Goal: Communication & Community: Participate in discussion

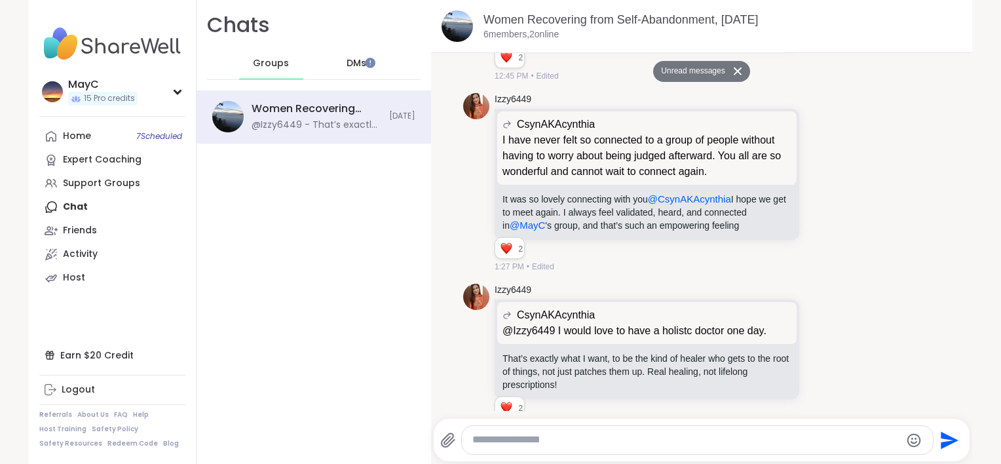
click at [75, 212] on div "Home 7 Scheduled Expert Coaching Support Groups Chat Friends Activity Host" at bounding box center [112, 206] width 146 height 165
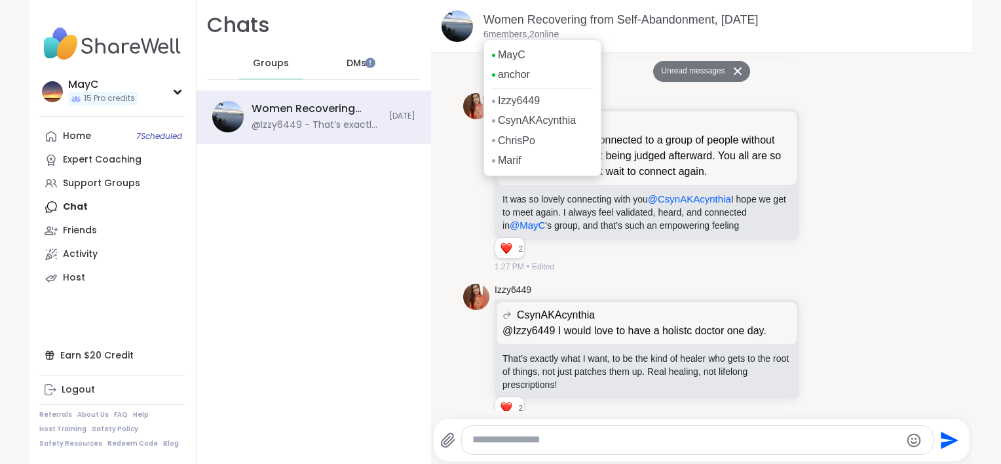
click at [498, 35] on p "6 members, 2 online" at bounding box center [520, 34] width 75 height 13
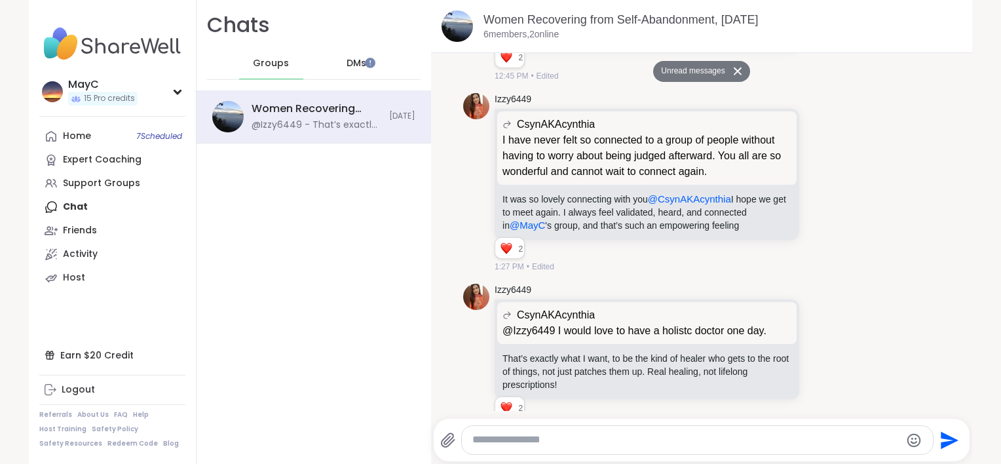
click at [733, 71] on icon at bounding box center [737, 71] width 8 height 8
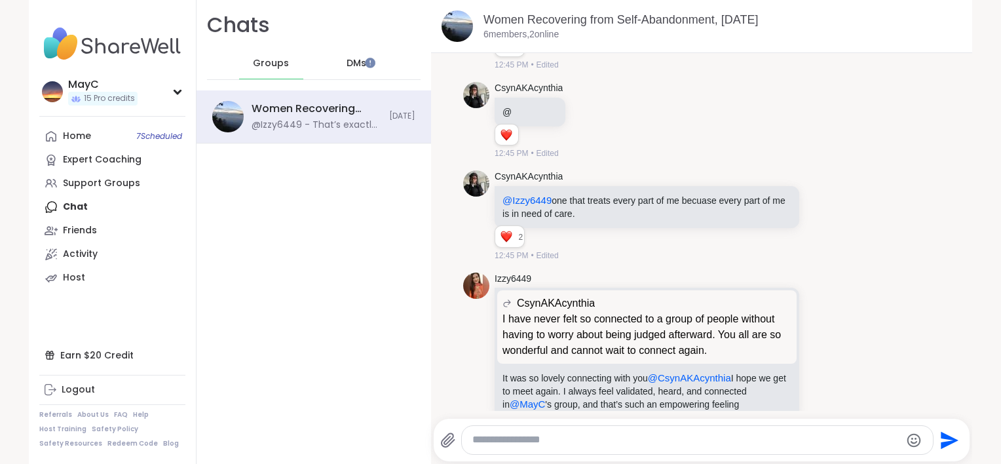
scroll to position [5158, 0]
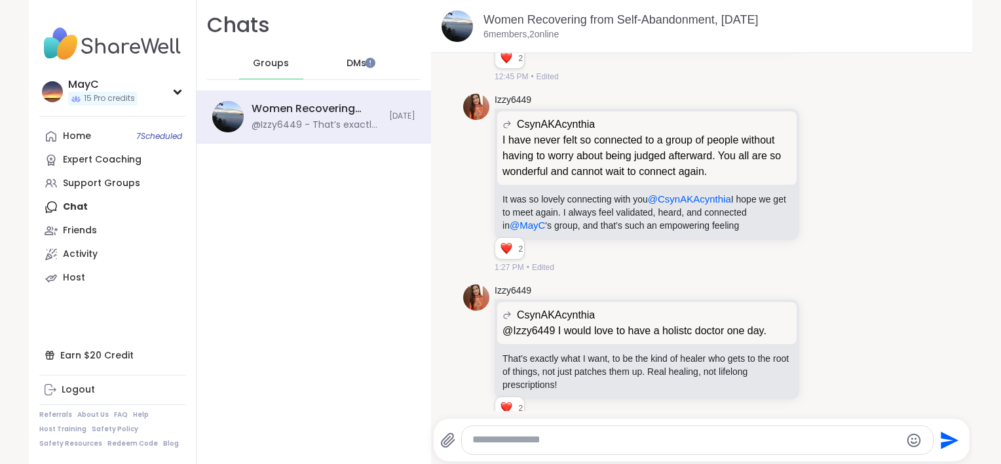
click at [592, 439] on textarea "Type your message" at bounding box center [686, 440] width 428 height 14
type textarea "*"
type textarea "**"
click at [532, 443] on textarea "**********" at bounding box center [687, 440] width 428 height 14
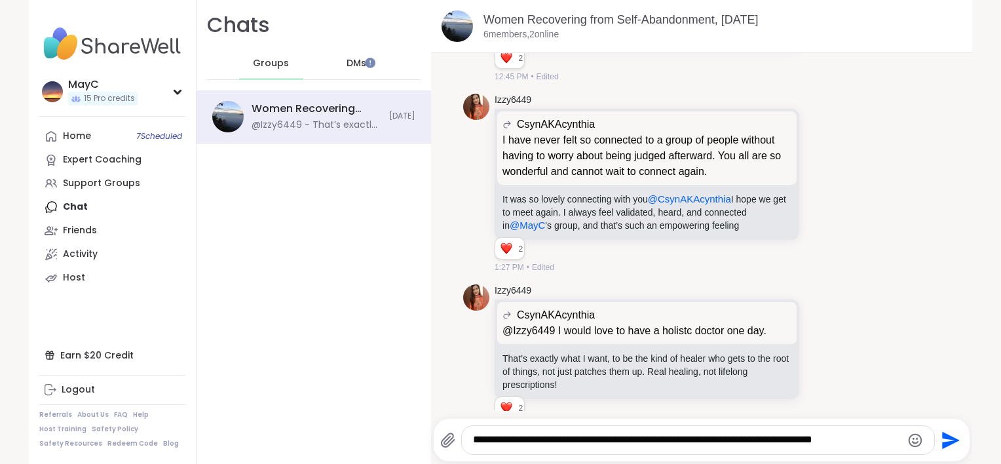
click at [551, 439] on textarea "**********" at bounding box center [687, 440] width 428 height 14
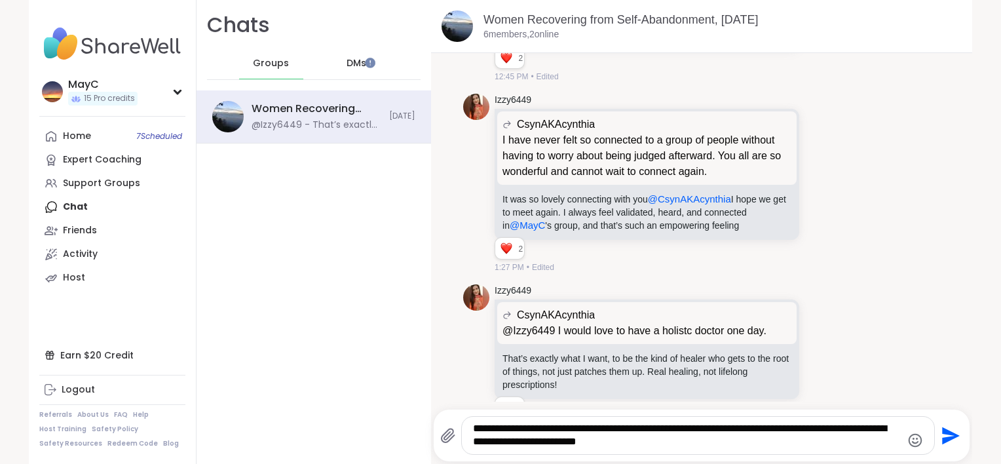
click at [778, 424] on textarea "**********" at bounding box center [687, 435] width 428 height 27
click at [875, 426] on textarea "**********" at bounding box center [687, 435] width 428 height 27
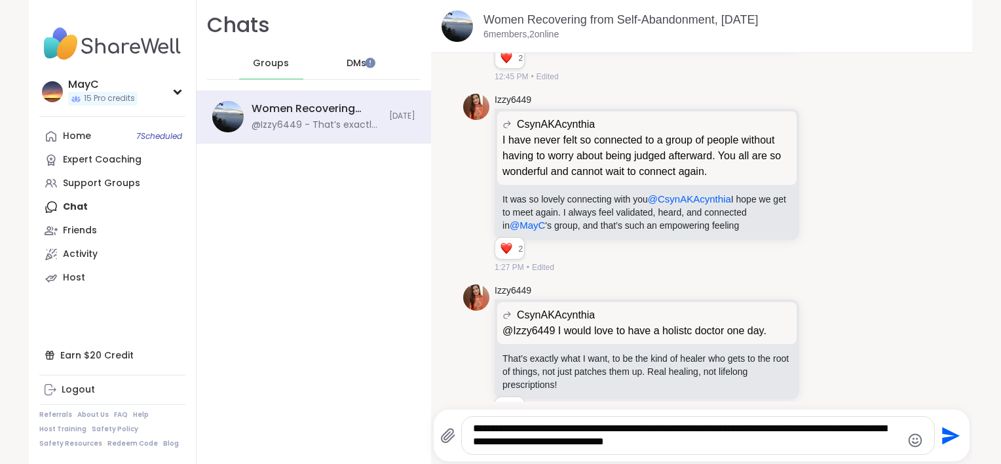
click at [657, 431] on textarea "**********" at bounding box center [687, 435] width 428 height 27
click at [521, 445] on textarea "**********" at bounding box center [687, 435] width 428 height 27
click at [560, 444] on textarea "**********" at bounding box center [687, 435] width 428 height 27
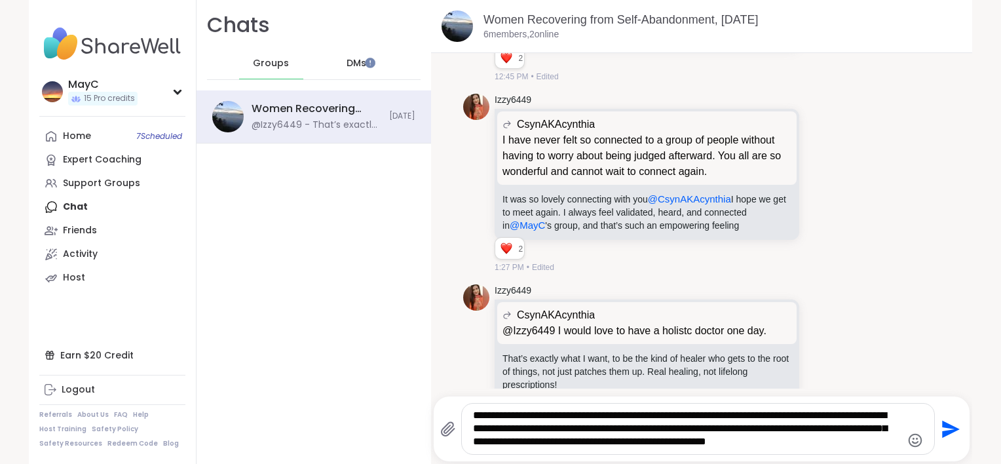
click at [473, 413] on textarea "**********" at bounding box center [687, 429] width 428 height 40
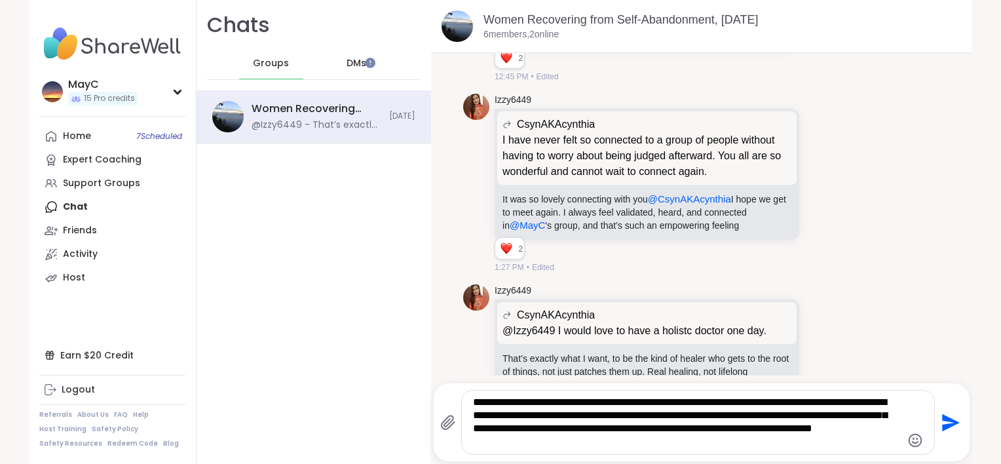
click at [675, 418] on textarea "**********" at bounding box center [687, 422] width 428 height 53
click at [807, 427] on textarea "**********" at bounding box center [687, 422] width 428 height 53
click at [464, 444] on div "**********" at bounding box center [698, 422] width 472 height 64
click at [473, 444] on textarea "**********" at bounding box center [687, 422] width 428 height 53
click at [629, 440] on textarea "**********" at bounding box center [687, 422] width 428 height 53
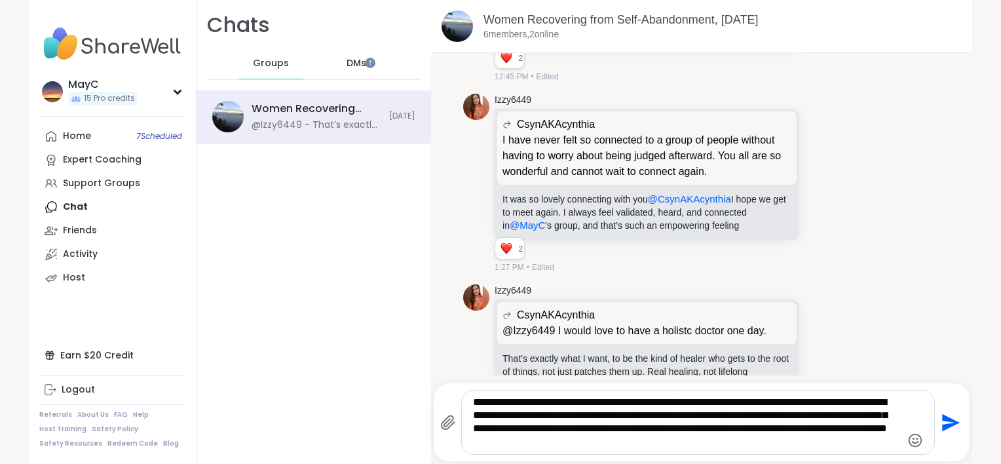
click at [588, 443] on textarea "**********" at bounding box center [687, 422] width 428 height 53
click at [601, 402] on textarea "**********" at bounding box center [687, 422] width 428 height 53
click at [680, 403] on textarea "**********" at bounding box center [687, 422] width 428 height 53
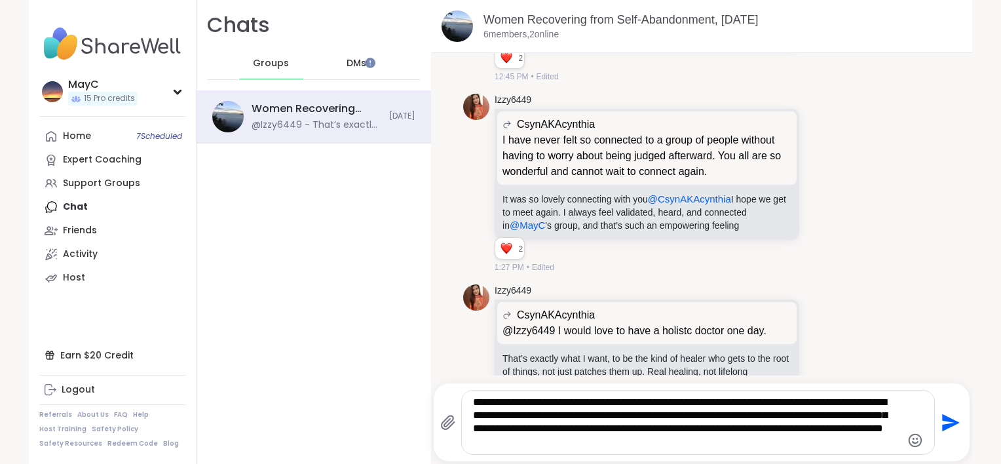
click at [787, 417] on textarea "**********" at bounding box center [687, 422] width 428 height 53
click at [774, 417] on textarea "**********" at bounding box center [687, 422] width 428 height 53
type textarea "**********"
click at [942, 418] on icon "Send" at bounding box center [951, 422] width 18 height 18
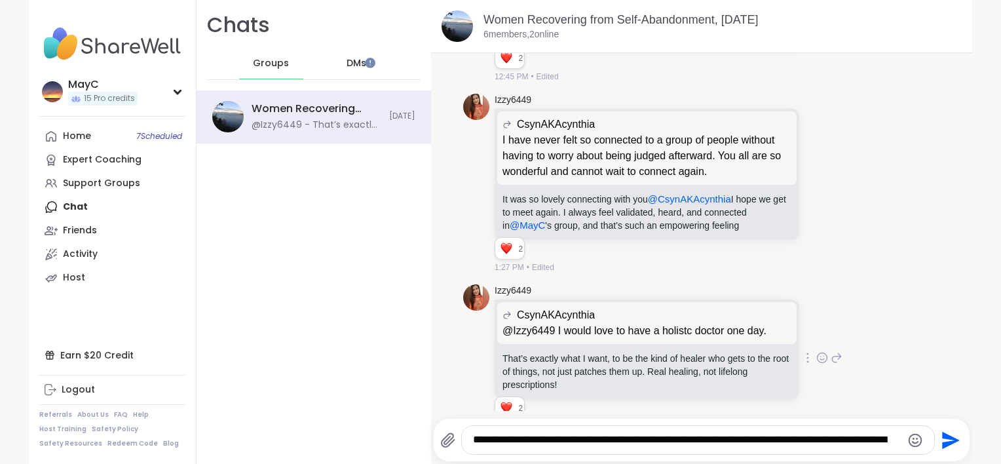
click at [880, 339] on div "Izzy6449 CsynAKAcynthia @Izzy6449 I would love to have a holistc doctor one day…" at bounding box center [701, 358] width 477 height 159
click at [743, 442] on textarea "**********" at bounding box center [687, 440] width 428 height 14
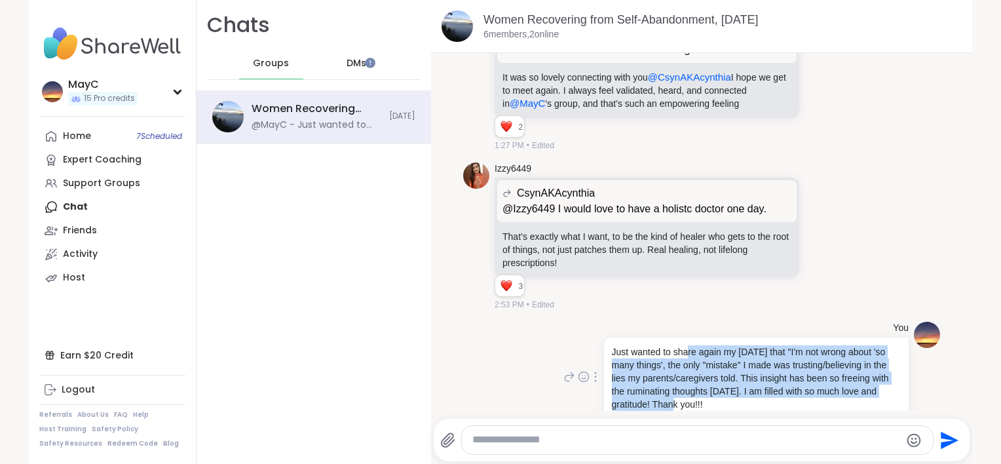
drag, startPoint x: 675, startPoint y: 329, endPoint x: 677, endPoint y: 371, distance: 42.0
click at [677, 371] on p "Just wanted to share again my epiphany that "I'm not wrong about 'so many thing…" at bounding box center [756, 377] width 289 height 65
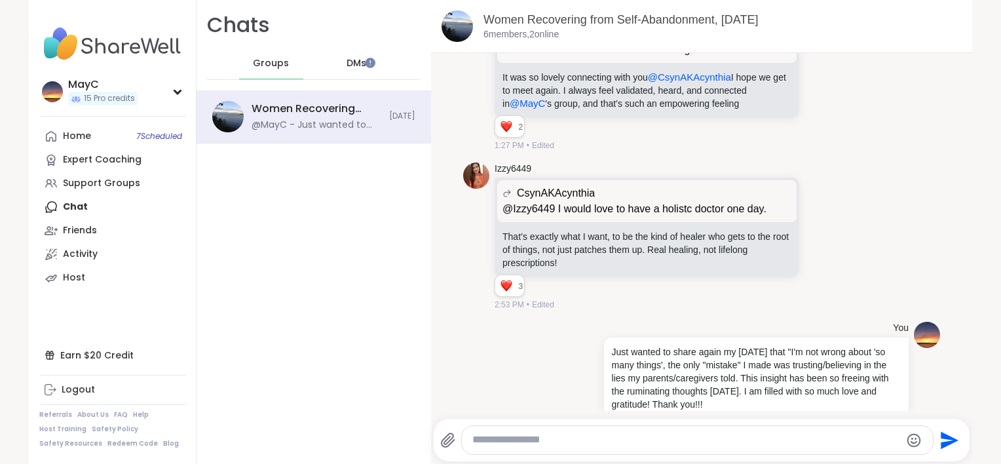
click at [675, 445] on textarea "Type your message" at bounding box center [686, 440] width 428 height 14
drag, startPoint x: 728, startPoint y: 350, endPoint x: 718, endPoint y: 369, distance: 21.4
click at [718, 369] on p "Just wanted to share again my epiphany that "I'm not wrong about 'so many thing…" at bounding box center [756, 377] width 289 height 65
drag, startPoint x: 566, startPoint y: 217, endPoint x: 560, endPoint y: 233, distance: 17.0
click at [560, 233] on p "That’s exactly what I want, to be the kind of healer who gets to the root of th…" at bounding box center [646, 249] width 289 height 39
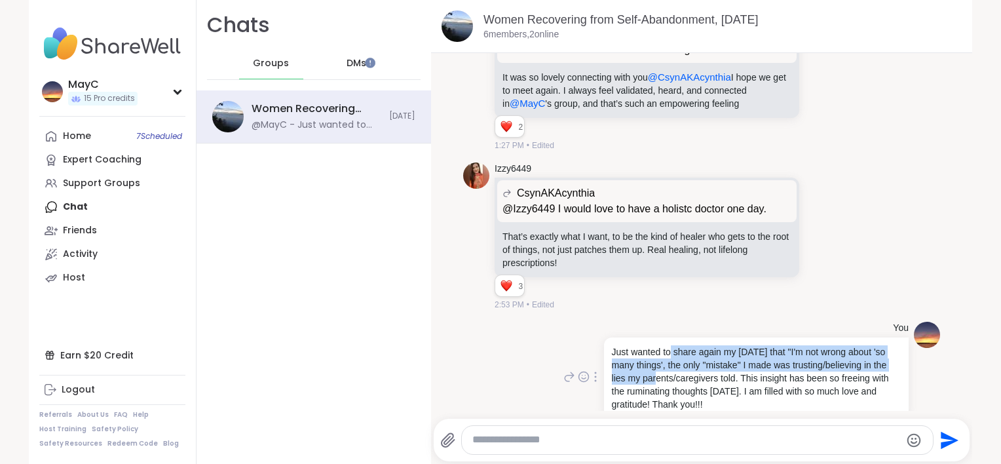
drag, startPoint x: 660, startPoint y: 324, endPoint x: 651, endPoint y: 344, distance: 22.3
click at [651, 345] on p "Just wanted to share again my epiphany that "I'm not wrong about 'so many thing…" at bounding box center [756, 377] width 289 height 65
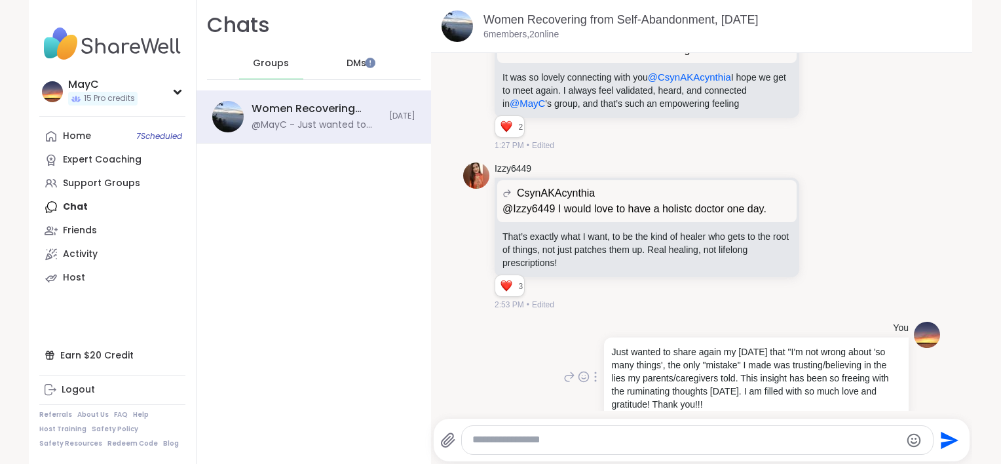
click at [711, 356] on p "Just wanted to share again my epiphany that "I'm not wrong about 'so many thing…" at bounding box center [756, 377] width 289 height 65
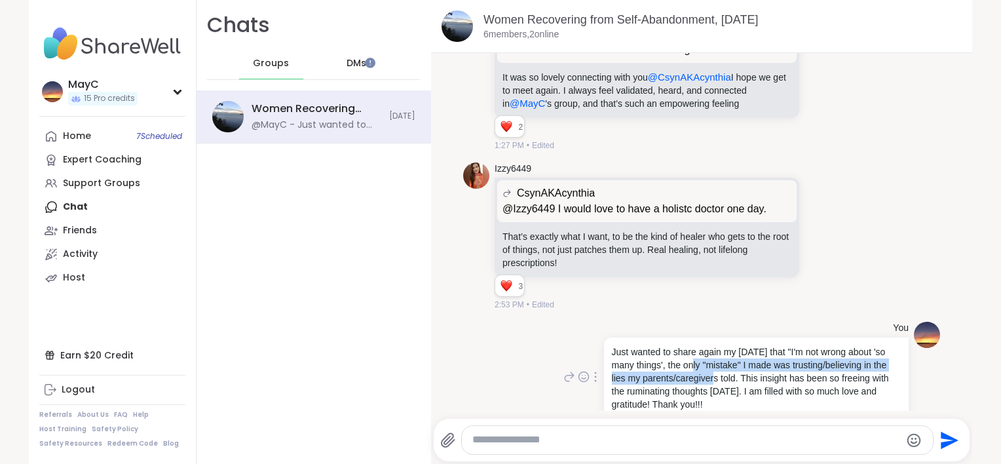
drag, startPoint x: 711, startPoint y: 356, endPoint x: 688, endPoint y: 337, distance: 29.8
click at [688, 345] on p "Just wanted to share again my epiphany that "I'm not wrong about 'so many thing…" at bounding box center [756, 377] width 289 height 65
drag, startPoint x: 747, startPoint y: 349, endPoint x: 749, endPoint y: 379, distance: 30.2
click at [749, 379] on p "Just wanted to share again my [DATE] that "I'm not wrong about 'so many things'…" at bounding box center [756, 377] width 289 height 65
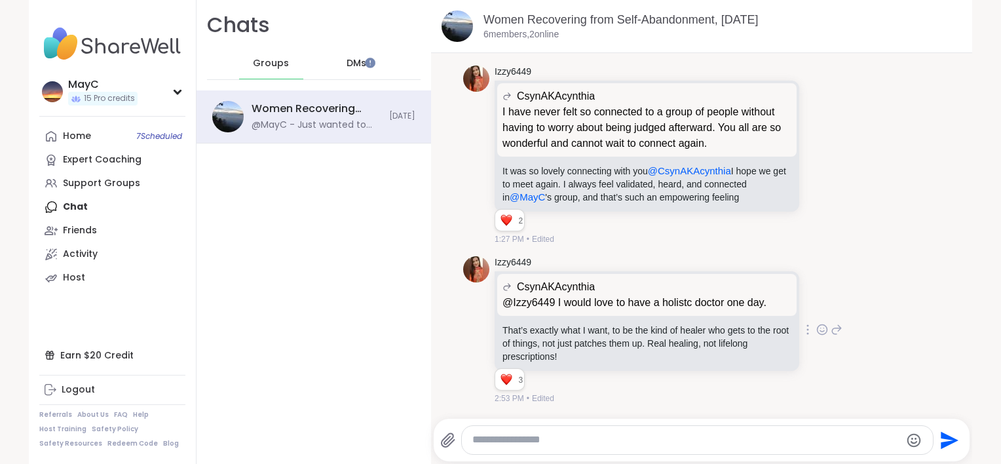
scroll to position [5174, 0]
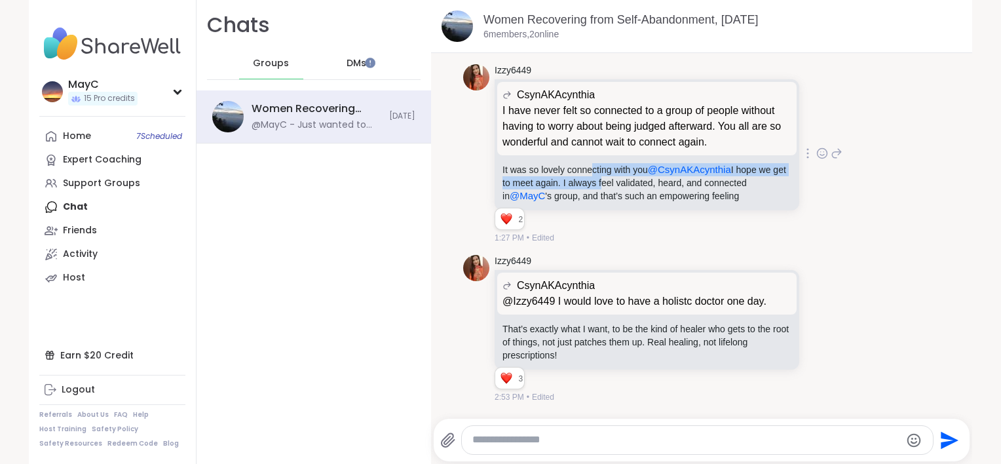
drag, startPoint x: 582, startPoint y: 147, endPoint x: 602, endPoint y: 160, distance: 24.2
click at [602, 163] on p "It was so lovely connecting with you @CsynAKAcynthia I hope we get to meet agai…" at bounding box center [646, 182] width 289 height 39
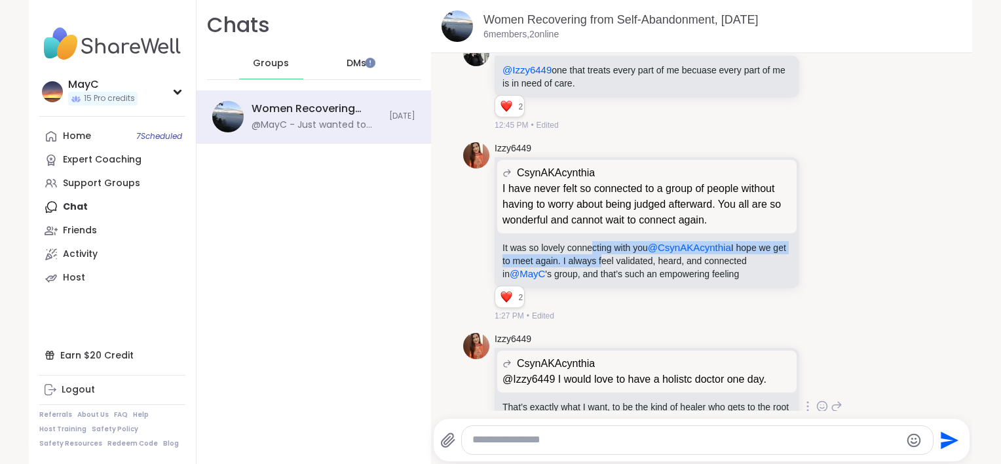
scroll to position [5028, 0]
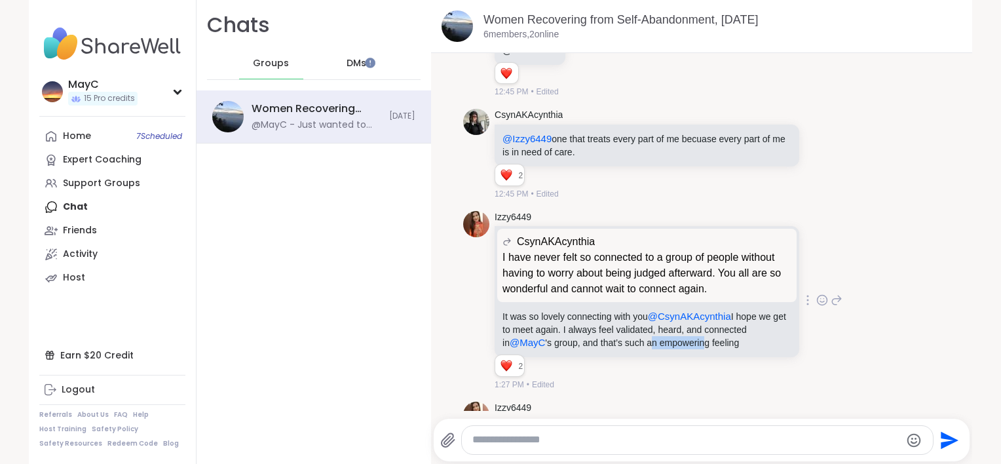
drag, startPoint x: 636, startPoint y: 315, endPoint x: 688, endPoint y: 315, distance: 52.4
click at [688, 315] on p "It was so lovely connecting with you @CsynAKAcynthia I hope we get to meet agai…" at bounding box center [646, 329] width 289 height 39
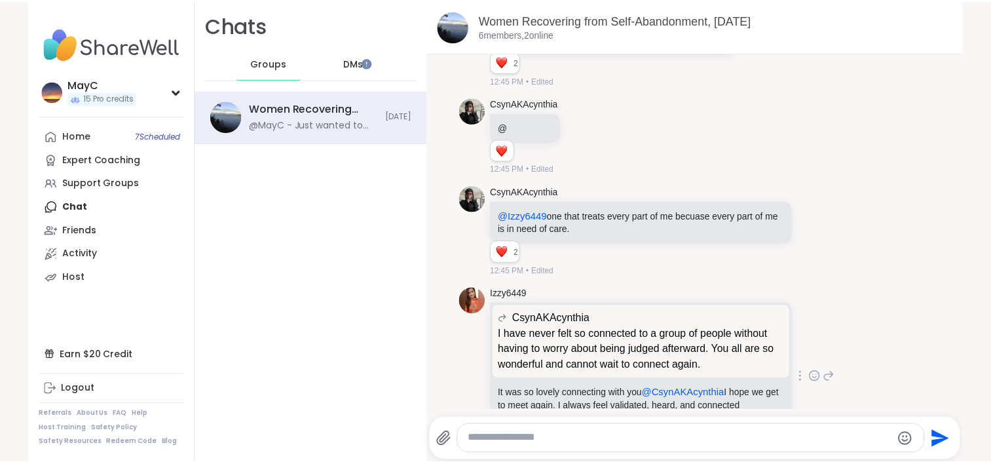
scroll to position [4915, 0]
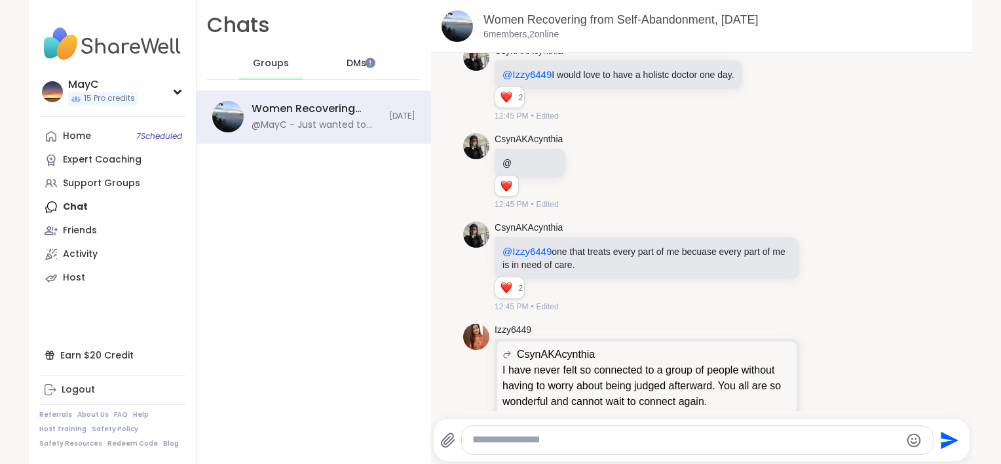
click at [79, 211] on div "Home 7 Scheduled Expert Coaching Support Groups Chat Friends Activity Host" at bounding box center [112, 206] width 146 height 165
click at [77, 210] on div "Home 7 Scheduled Expert Coaching Support Groups Chat Friends Activity Host" at bounding box center [112, 206] width 146 height 165
click at [73, 281] on div "Host" at bounding box center [74, 277] width 22 height 13
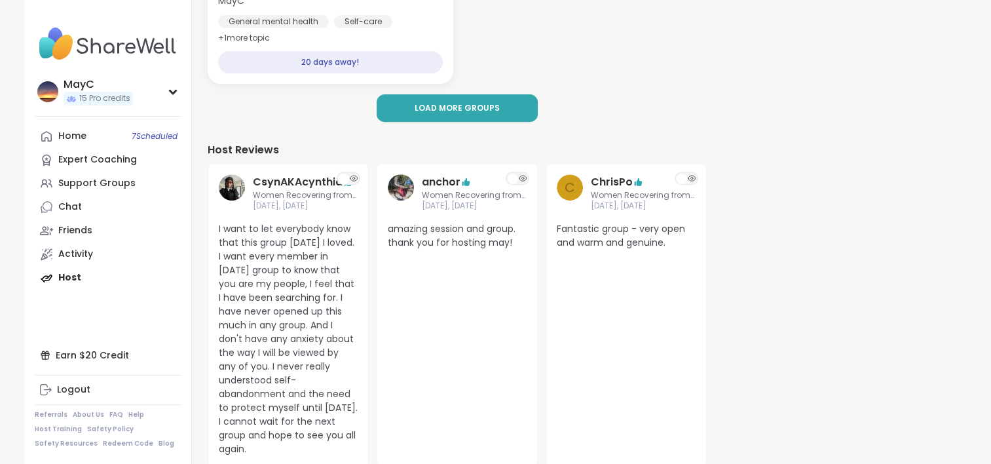
scroll to position [538, 0]
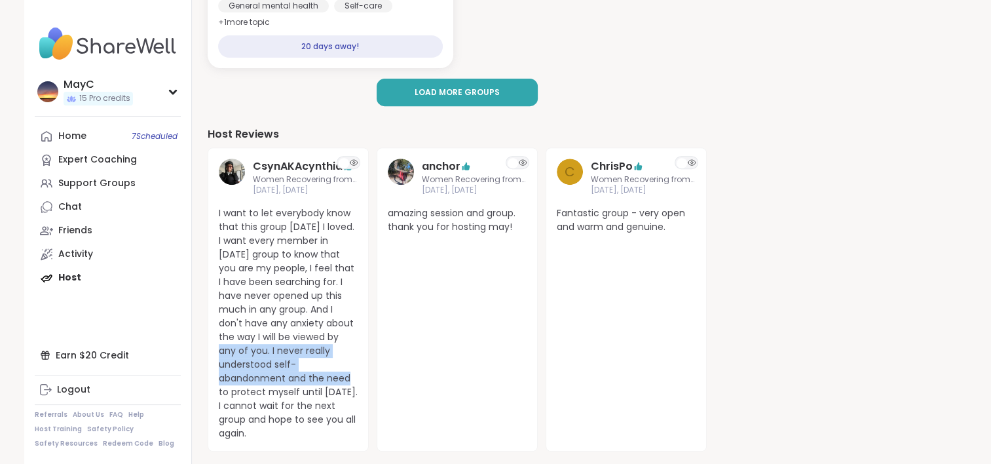
drag, startPoint x: 351, startPoint y: 364, endPoint x: 301, endPoint y: 332, distance: 59.8
click at [301, 332] on span "I want to let everybody know that this group [DATE] I loved. I want every membe…" at bounding box center [288, 323] width 139 height 234
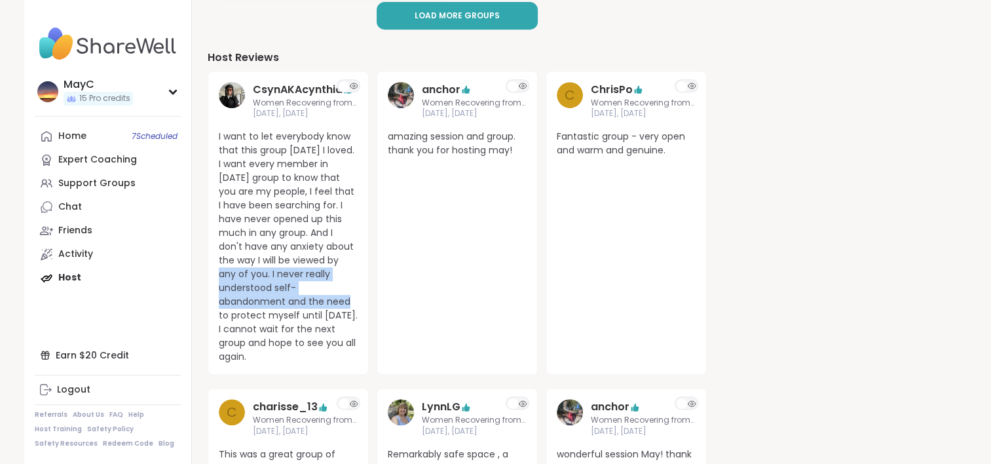
scroll to position [614, 0]
click at [83, 206] on link "Chat" at bounding box center [108, 207] width 146 height 24
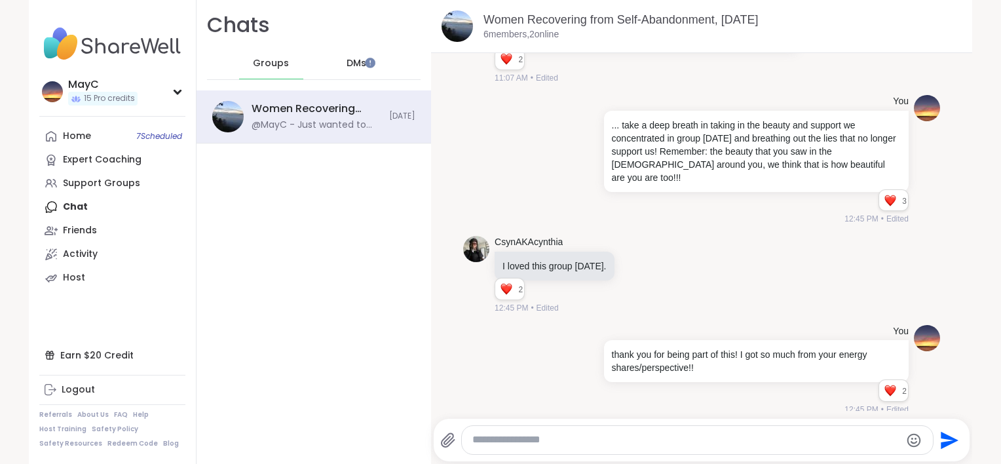
scroll to position [4418, 0]
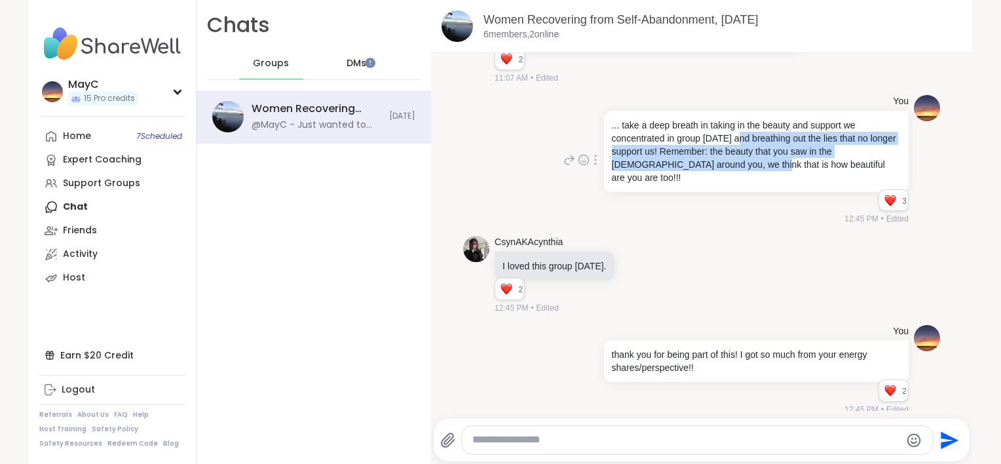
drag, startPoint x: 731, startPoint y: 130, endPoint x: 726, endPoint y: 158, distance: 28.6
click at [726, 158] on p "... take a deep breath in taking in the beauty and support we concentrated in g…" at bounding box center [756, 151] width 289 height 65
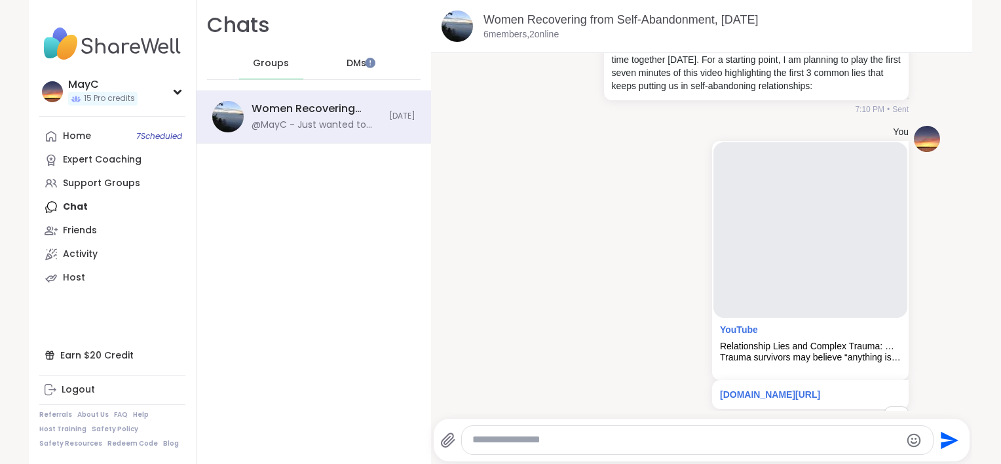
scroll to position [0, 0]
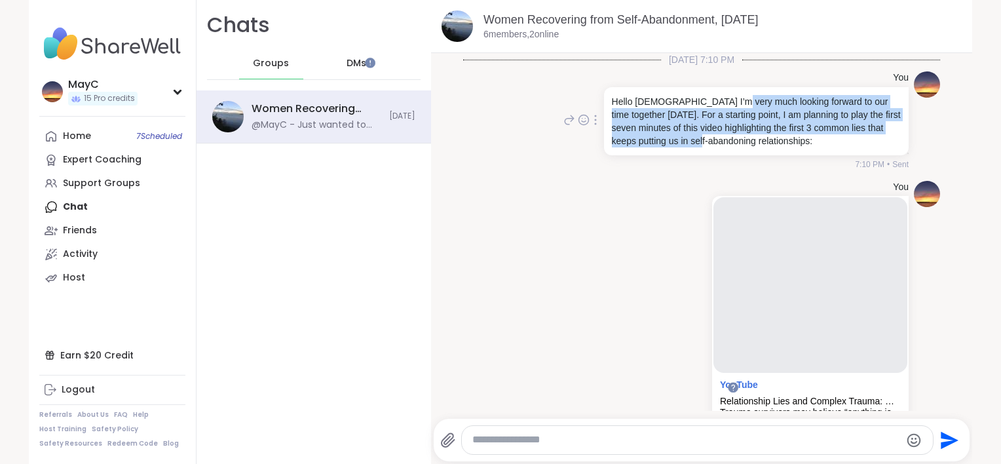
drag, startPoint x: 713, startPoint y: 103, endPoint x: 710, endPoint y: 144, distance: 40.7
click at [710, 144] on p "Hello [DEMOGRAPHIC_DATA] I’m very much looking forward to our time together [DA…" at bounding box center [756, 121] width 289 height 52
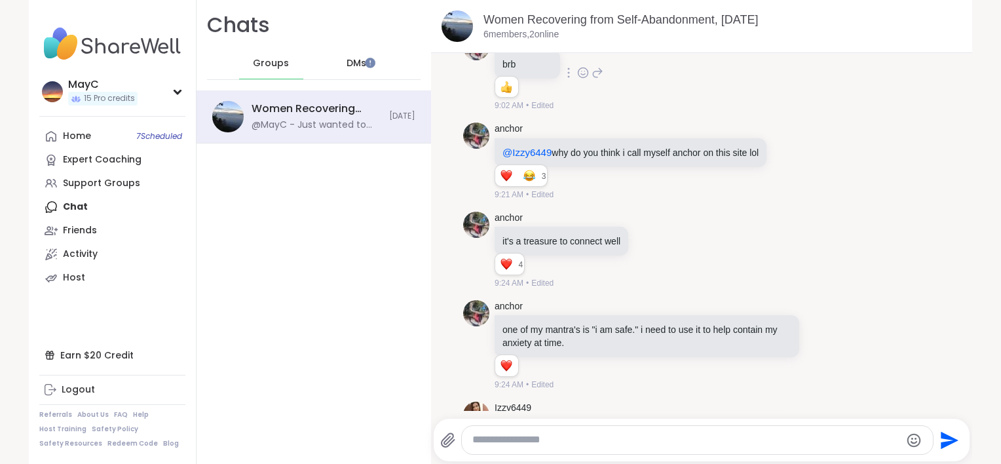
scroll to position [775, 0]
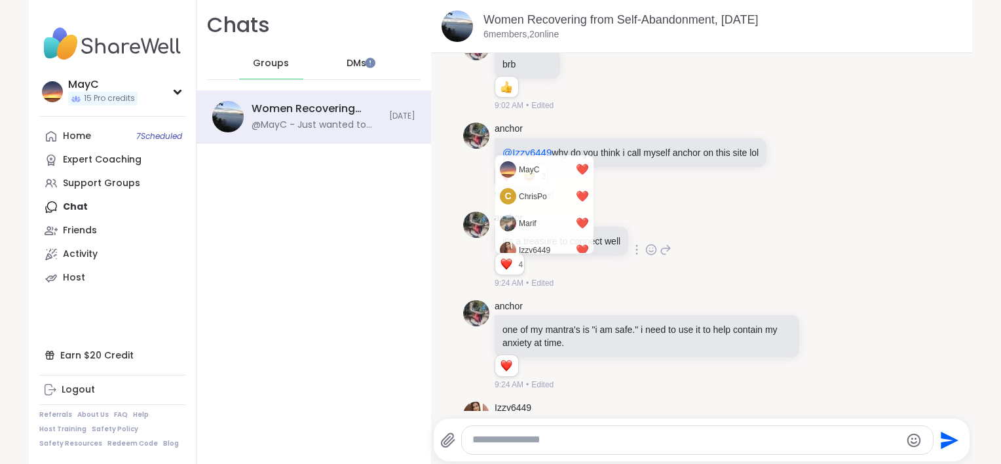
click at [503, 270] on div "Reactions: love" at bounding box center [506, 264] width 12 height 12
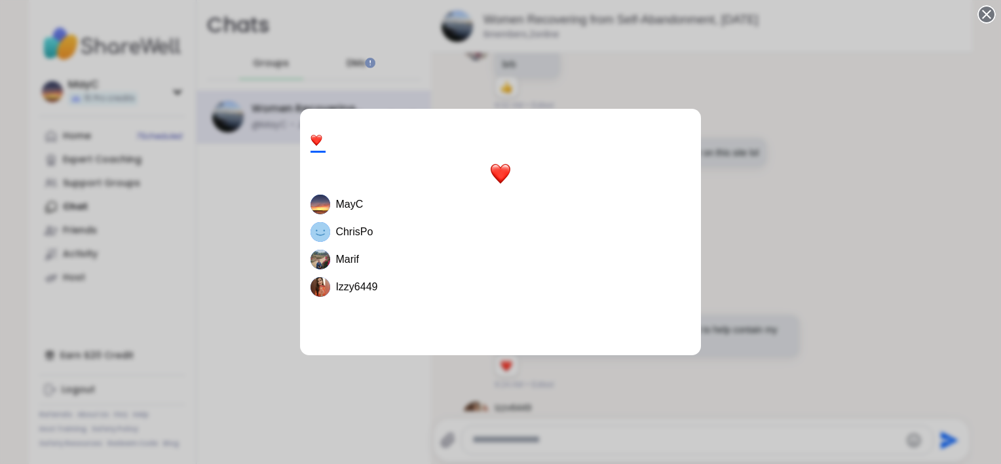
click at [860, 238] on div "4 MayC ChrisPo Marif Izzy6449" at bounding box center [500, 232] width 1001 height 464
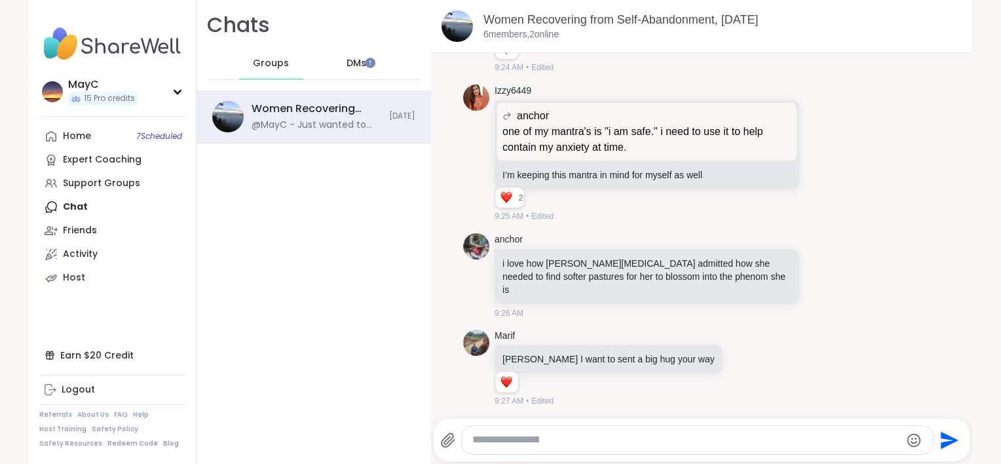
scroll to position [1105, 0]
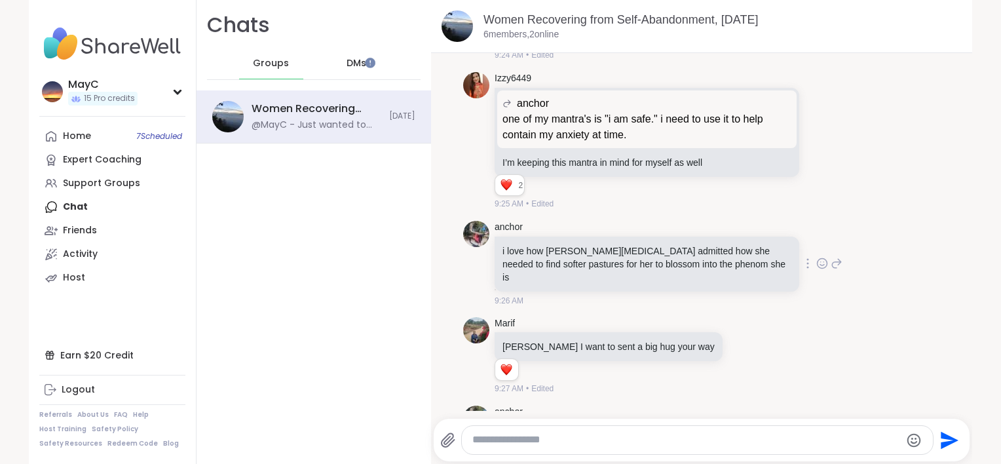
click at [817, 268] on icon at bounding box center [822, 263] width 10 height 10
click at [712, 244] on div "Select Reaction: Heart" at bounding box center [718, 242] width 12 height 12
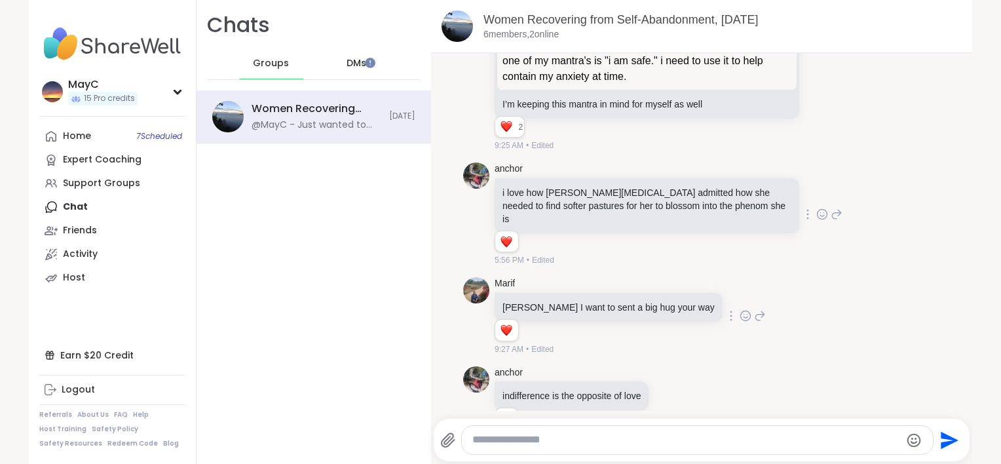
scroll to position [1174, 0]
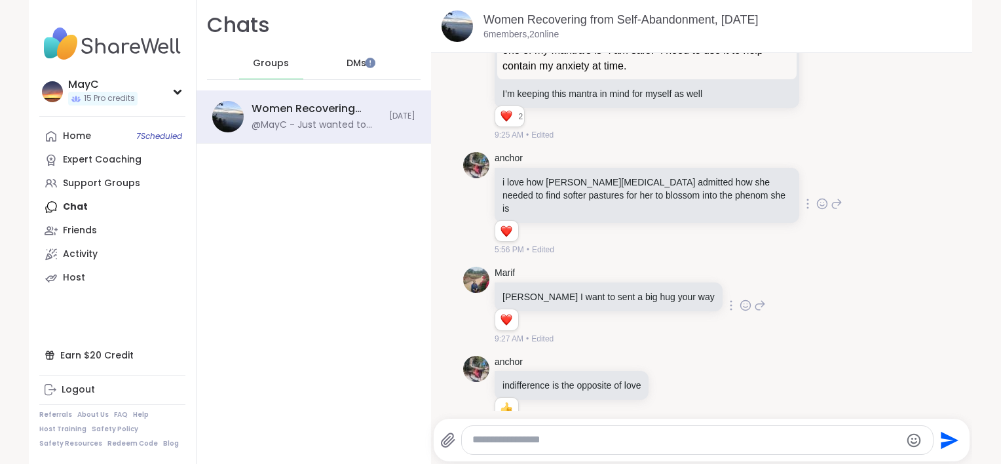
click at [739, 301] on icon at bounding box center [745, 305] width 12 height 13
click at [669, 395] on icon at bounding box center [671, 395] width 4 height 1
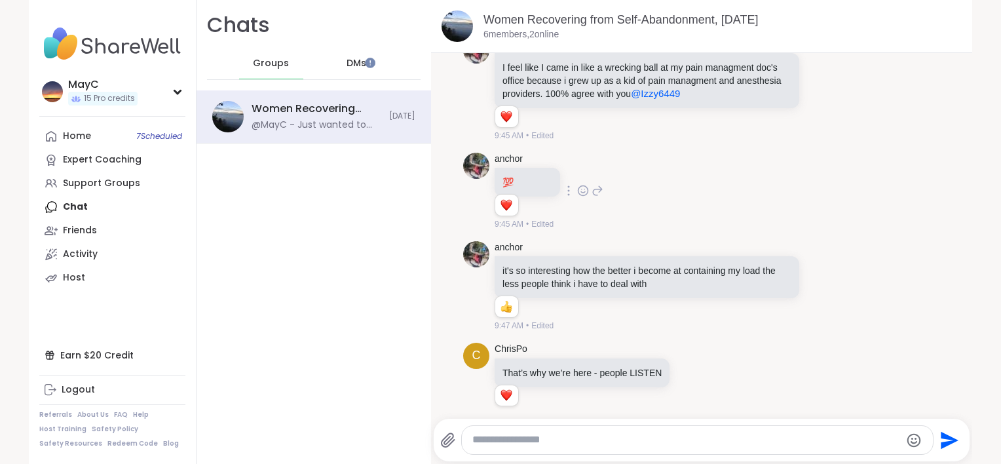
scroll to position [1846, 0]
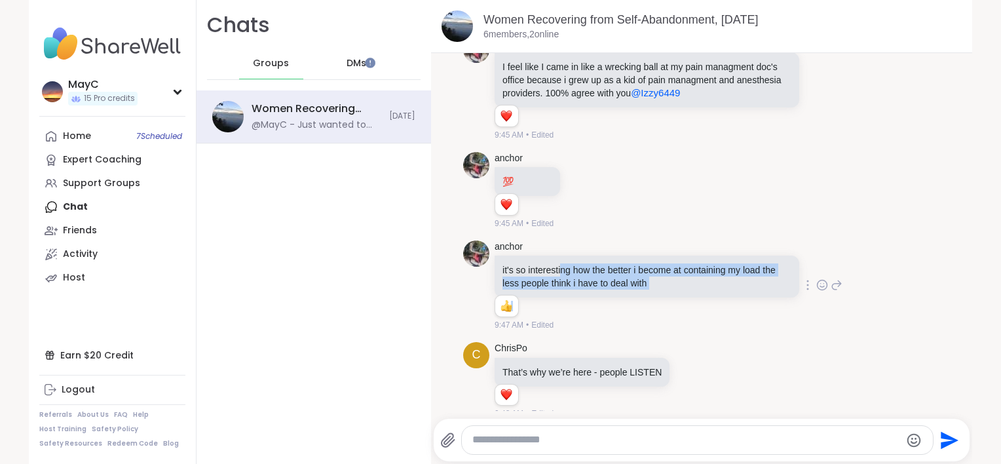
drag, startPoint x: 557, startPoint y: 269, endPoint x: 559, endPoint y: 296, distance: 26.9
click at [559, 296] on div "anchor it's so interesting how the better i become at containing my load the le…" at bounding box center [647, 285] width 307 height 91
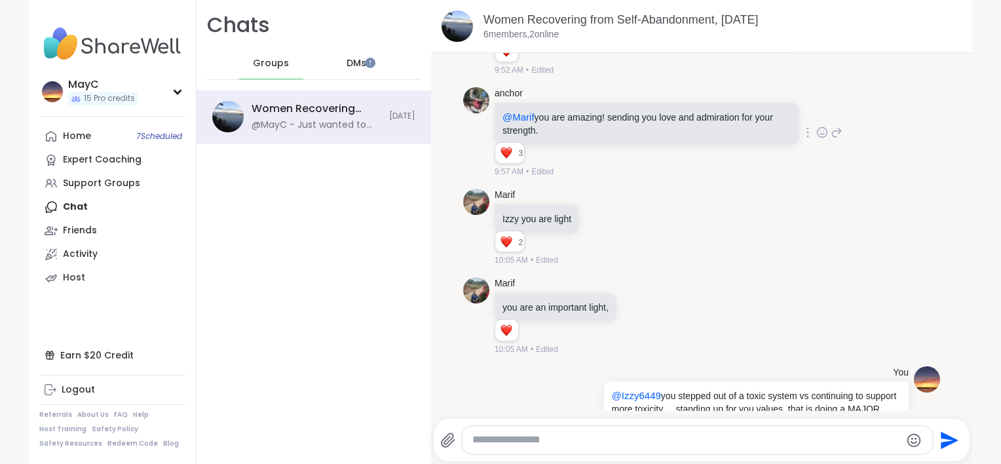
scroll to position [2462, 0]
click at [599, 222] on icon at bounding box center [602, 227] width 10 height 10
click at [596, 202] on div "Select Reaction: Heart" at bounding box center [602, 206] width 12 height 12
click at [635, 309] on icon at bounding box center [639, 315] width 12 height 13
click at [534, 293] on div "Select Reaction: Heart" at bounding box center [535, 295] width 12 height 12
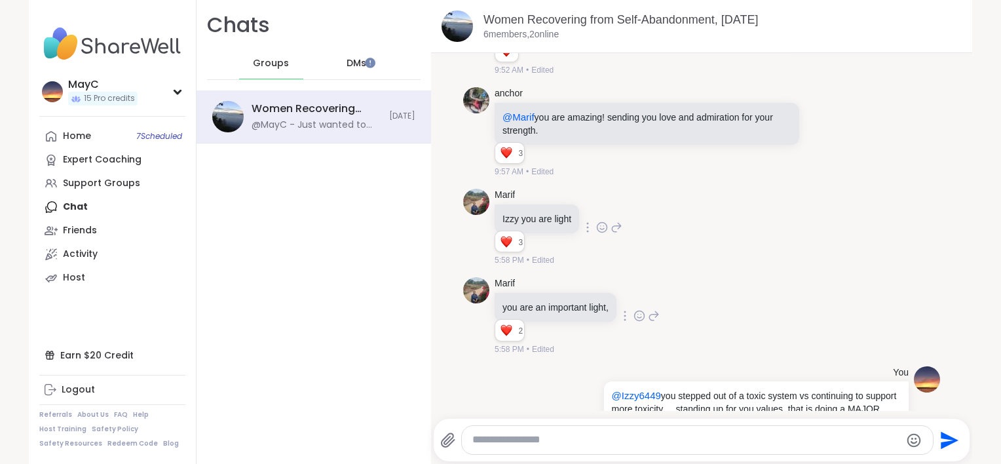
scroll to position [2551, 0]
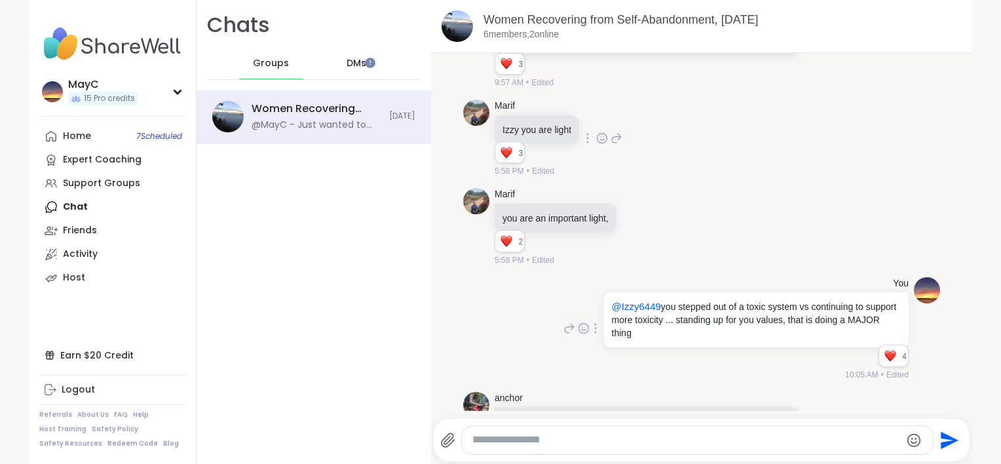
drag, startPoint x: 697, startPoint y: 301, endPoint x: 703, endPoint y: 321, distance: 21.1
click at [703, 321] on p "@Izzy6449 you stepped out of a toxic system vs continuing to support more toxic…" at bounding box center [756, 319] width 289 height 39
click at [793, 206] on div "Marif you are an important light, 2 2 2 5:58 PM • Edited" at bounding box center [701, 227] width 477 height 88
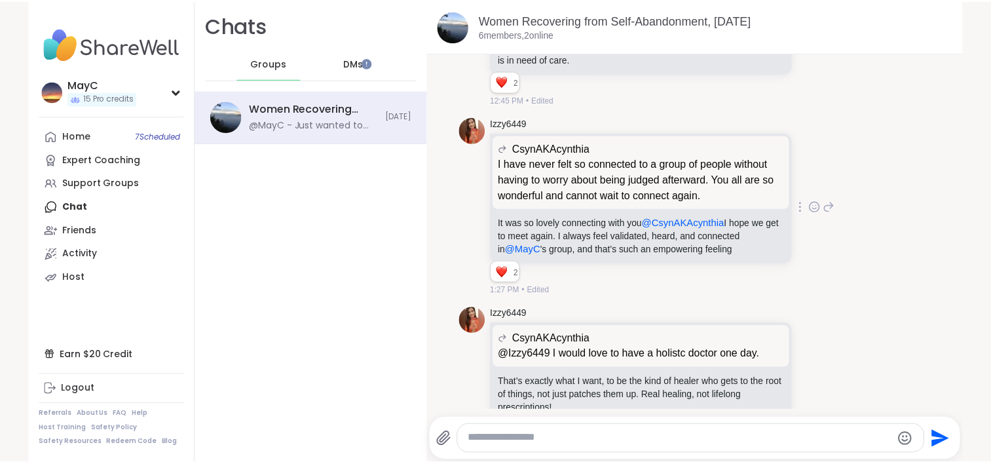
scroll to position [5286, 0]
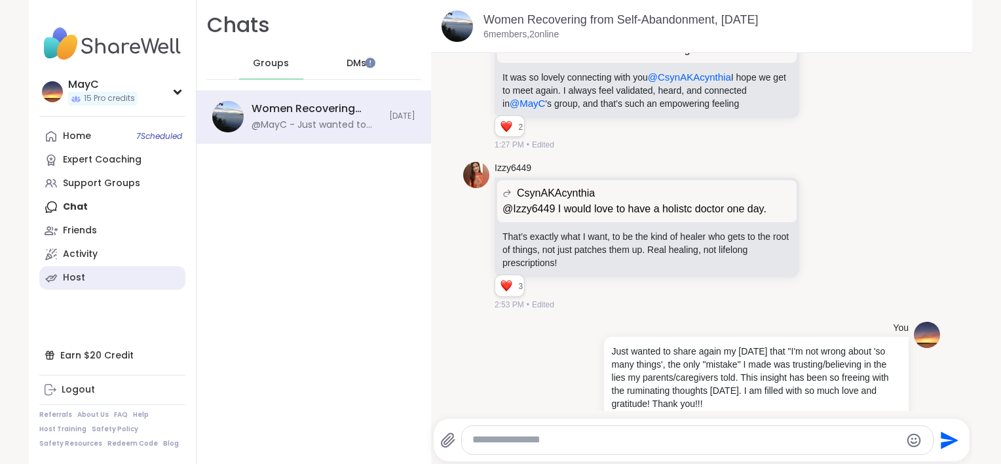
click at [71, 274] on div "Host" at bounding box center [74, 277] width 22 height 13
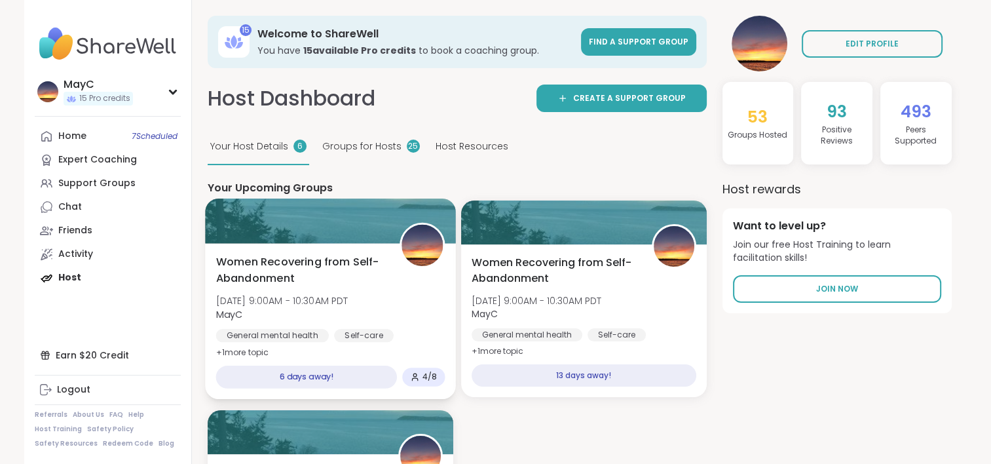
click at [322, 319] on span "MayC" at bounding box center [281, 313] width 132 height 13
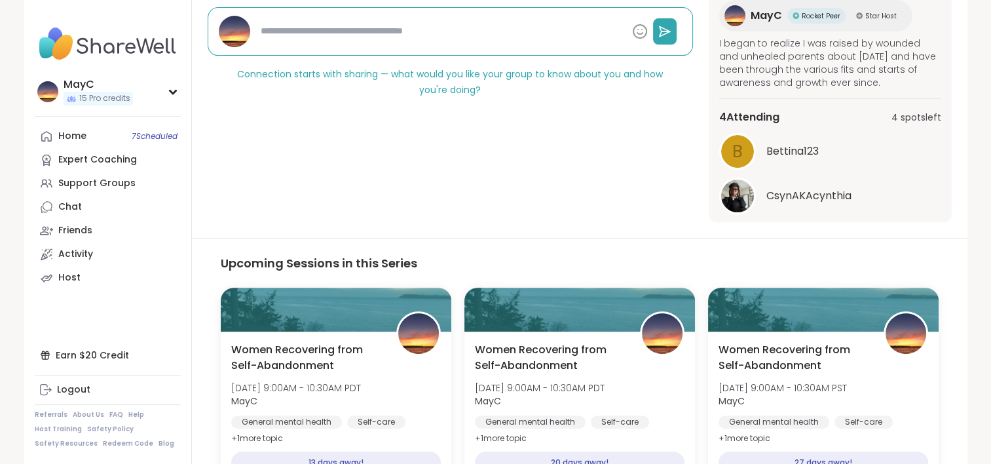
scroll to position [204, 0]
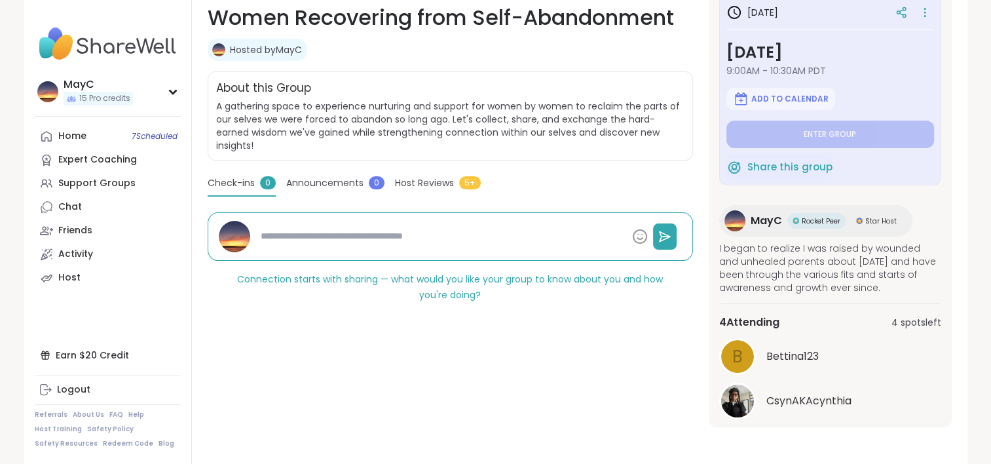
type textarea "*"
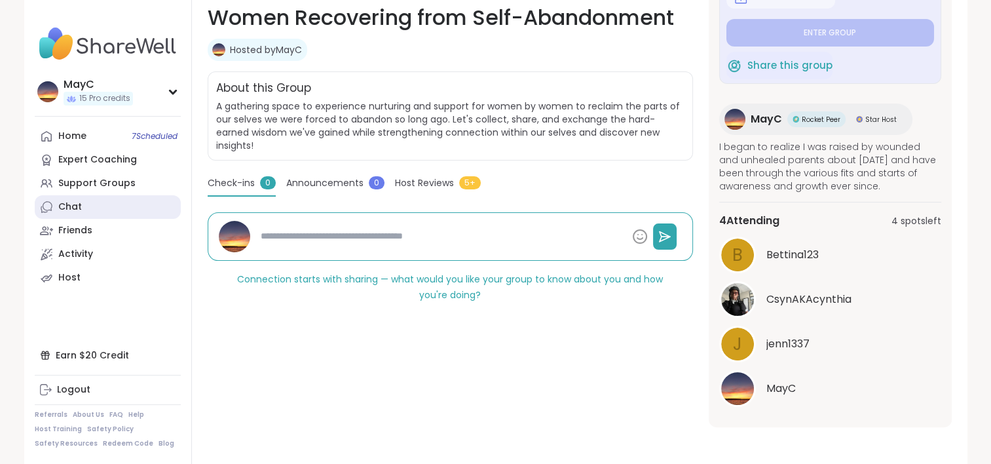
click at [69, 210] on div "Chat" at bounding box center [70, 206] width 24 height 13
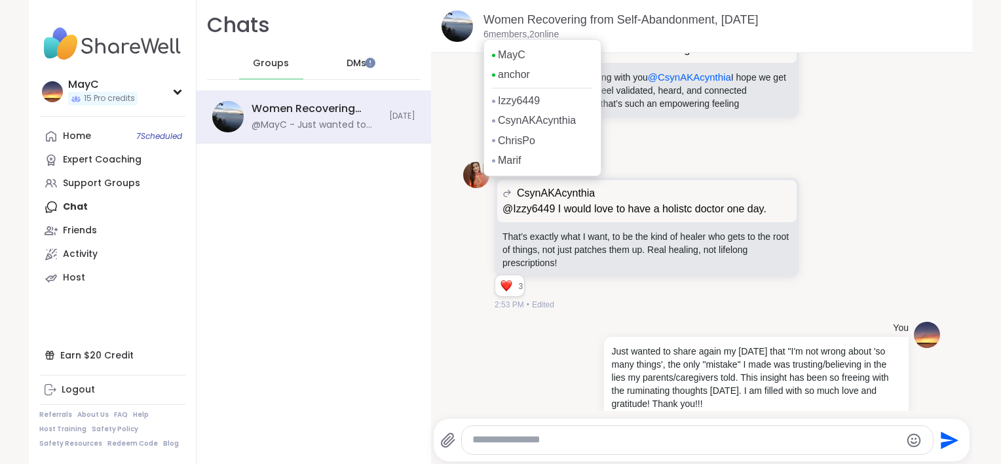
click at [534, 31] on p "6 members, 2 online" at bounding box center [520, 34] width 75 height 13
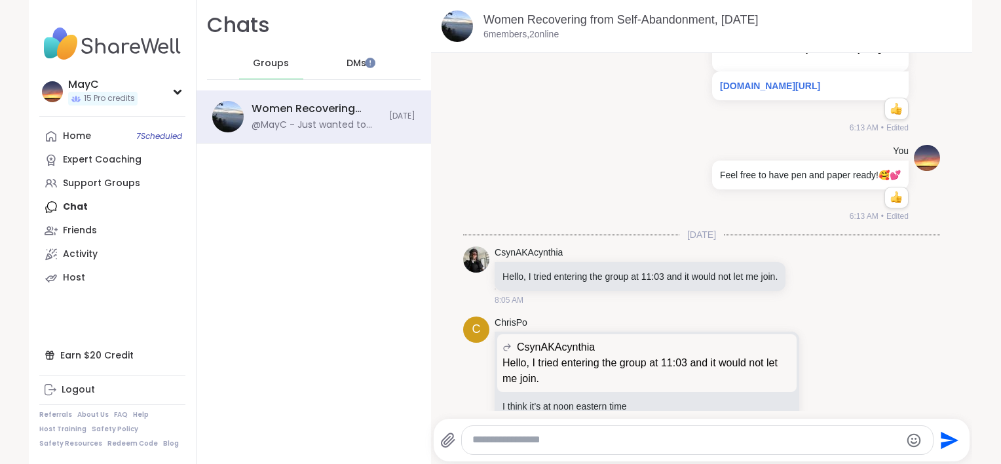
scroll to position [365, 0]
click at [69, 351] on div "Earn $20 Credit" at bounding box center [112, 355] width 146 height 24
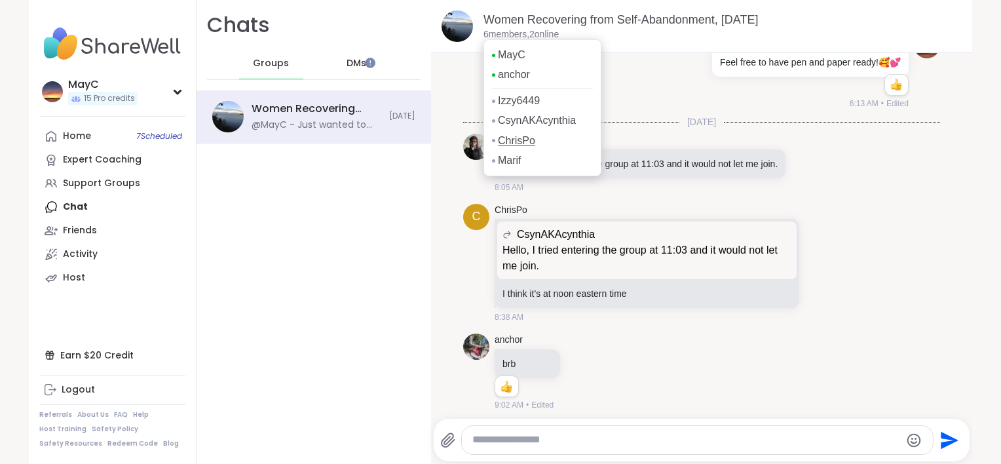
click at [515, 139] on link "ChrisPo" at bounding box center [516, 141] width 37 height 14
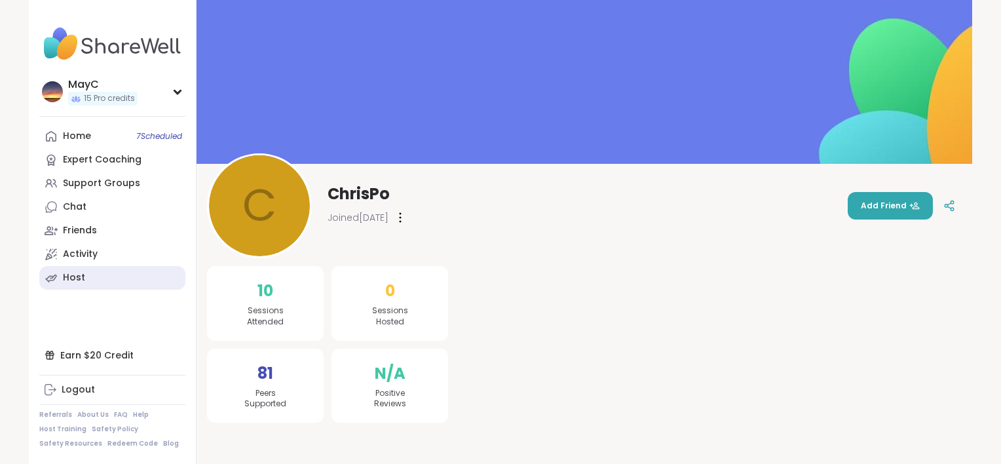
click at [75, 280] on div "Host" at bounding box center [74, 277] width 22 height 13
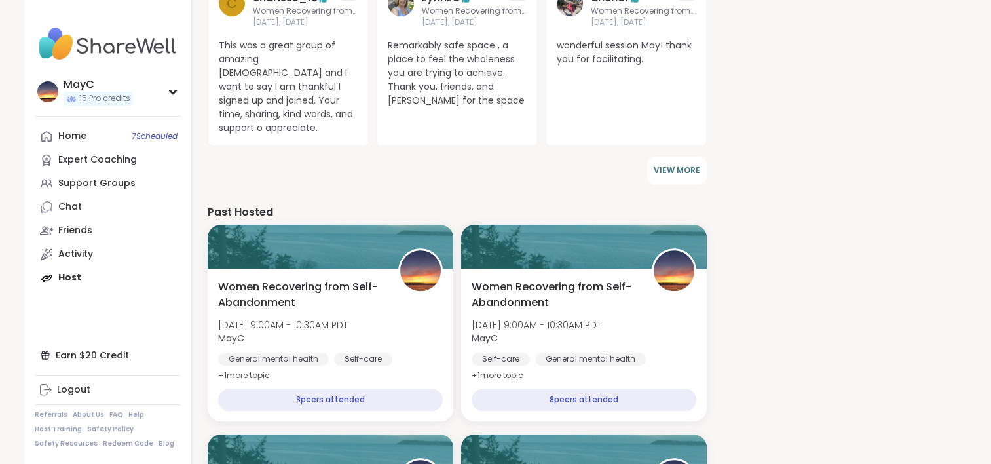
scroll to position [1033, 0]
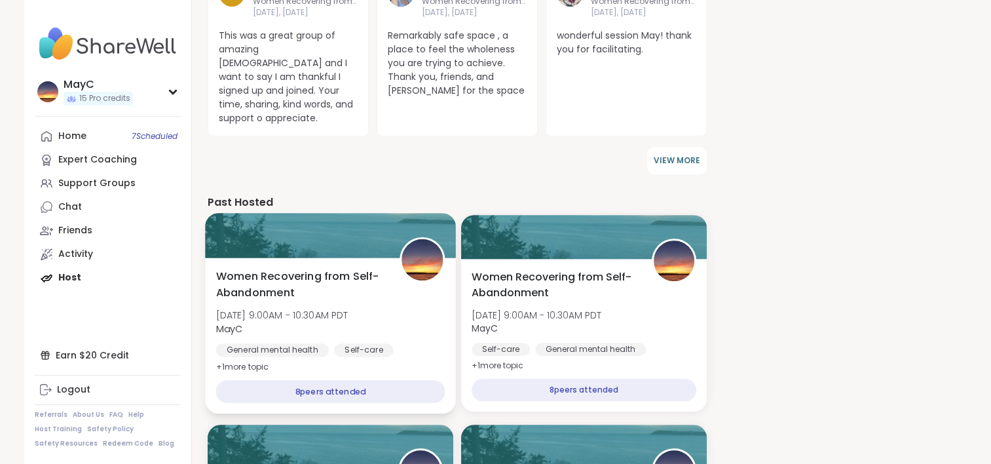
click at [244, 361] on span "+ 1 more topic" at bounding box center [241, 366] width 53 height 10
click at [345, 380] on div "8 peers attended" at bounding box center [329, 391] width 229 height 23
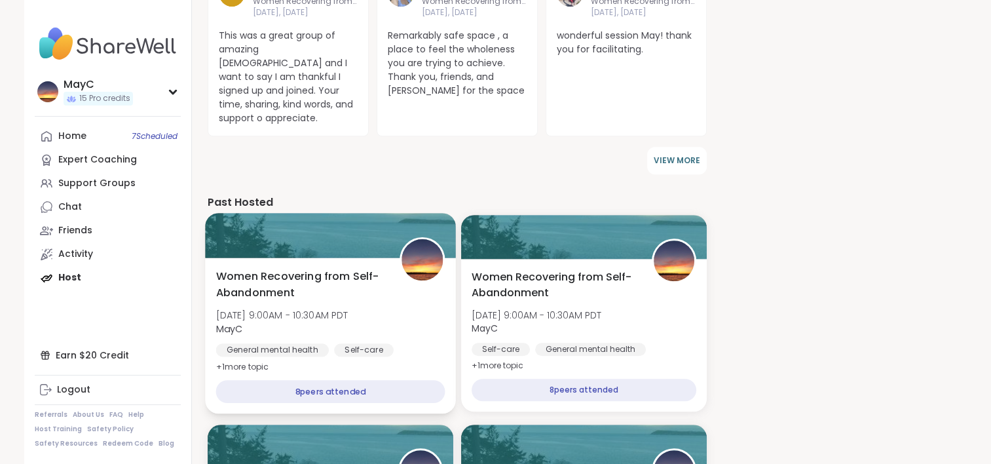
click at [280, 269] on span "Women Recovering from Self-Abandonment" at bounding box center [299, 285] width 169 height 32
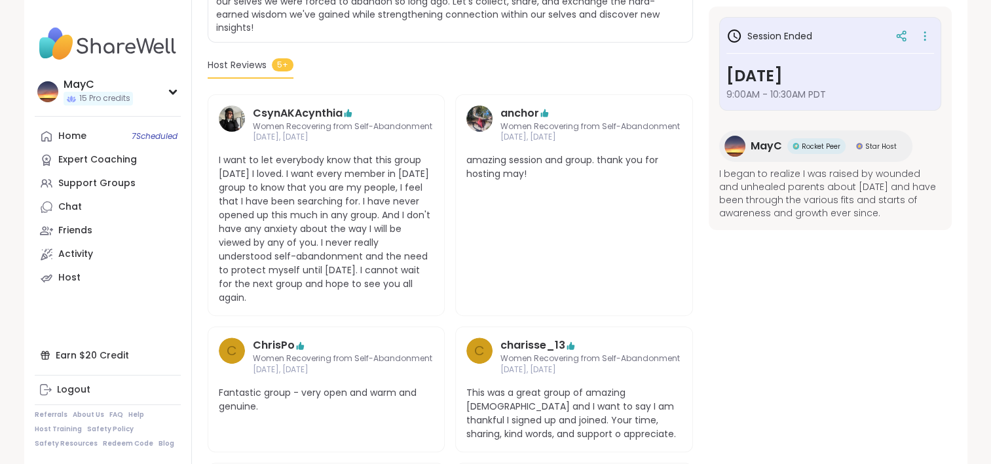
scroll to position [325, 0]
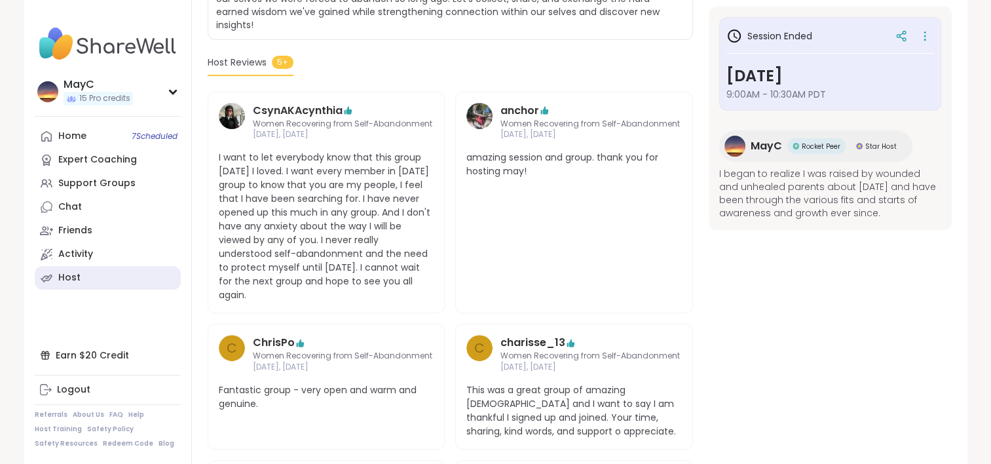
click at [86, 280] on link "Host" at bounding box center [108, 278] width 146 height 24
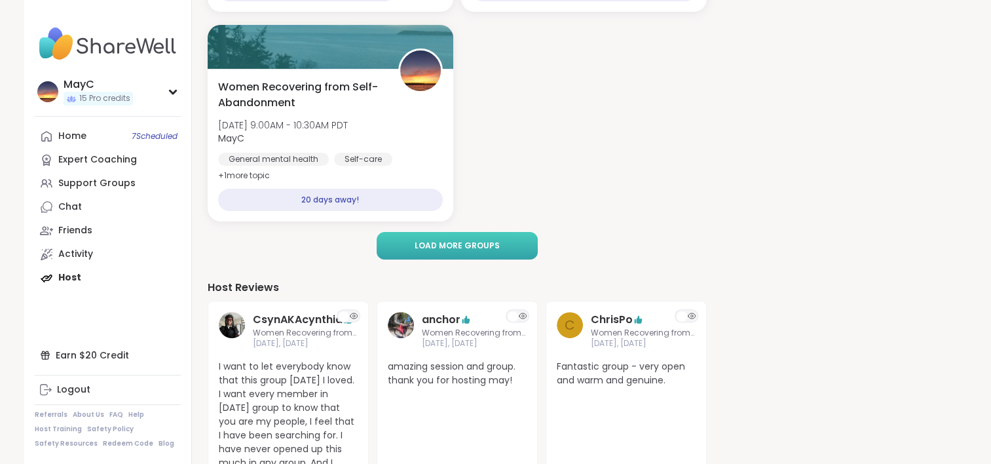
scroll to position [385, 0]
click at [494, 247] on span "Load more groups" at bounding box center [457, 246] width 85 height 12
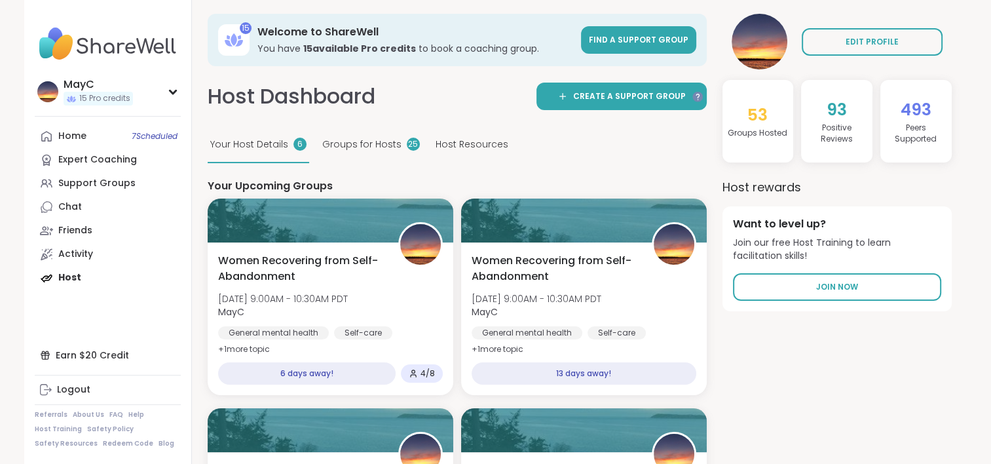
scroll to position [3, 0]
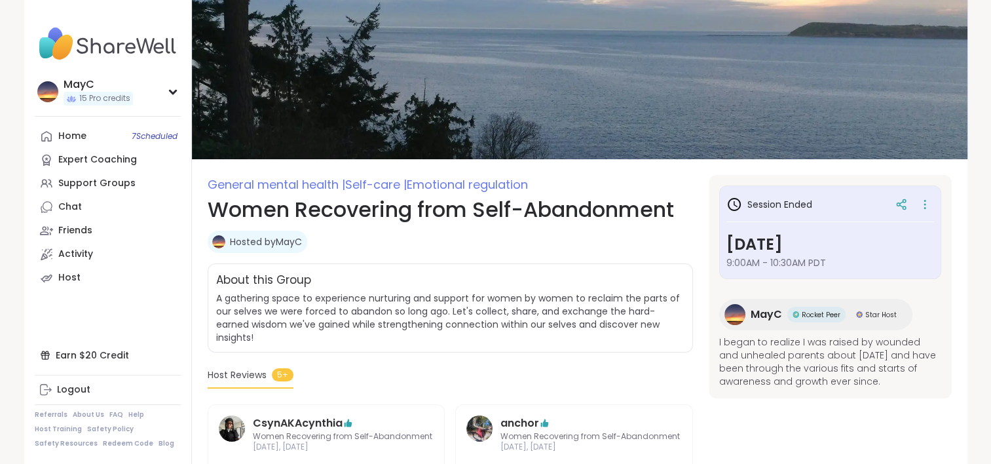
scroll to position [12, 0]
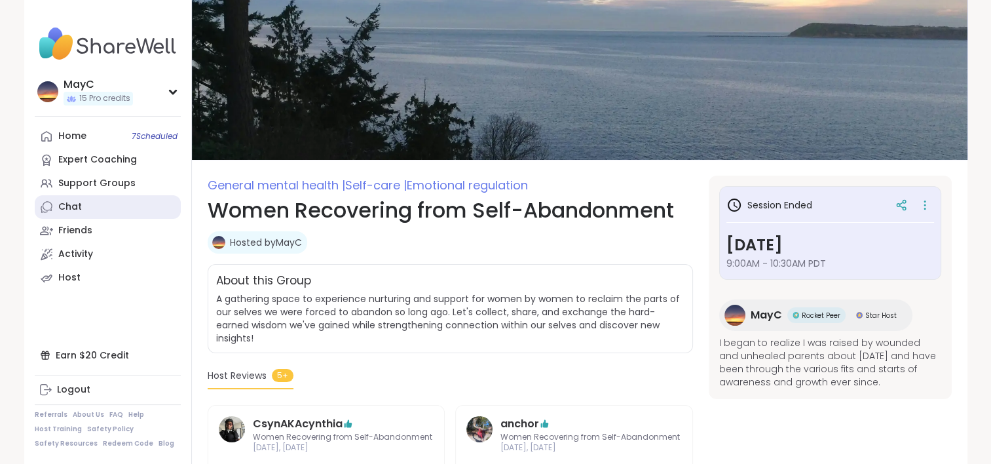
click at [68, 204] on div "Chat" at bounding box center [70, 206] width 24 height 13
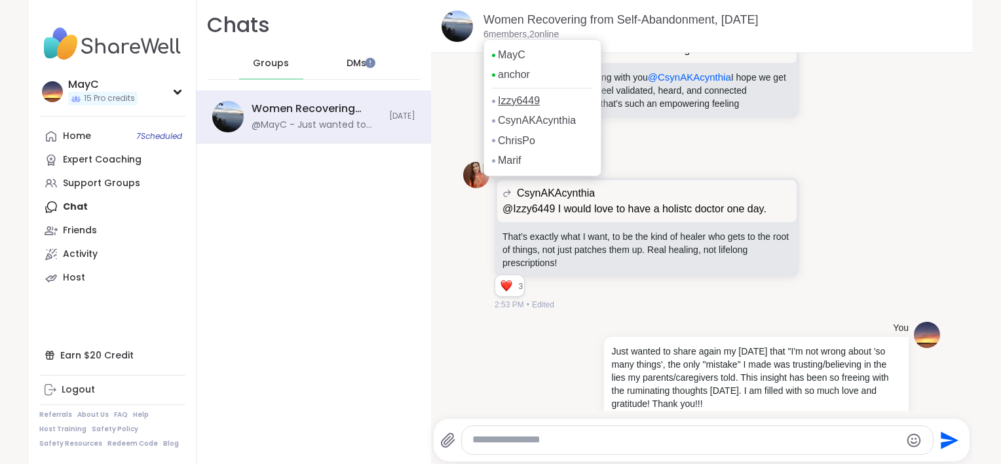
click at [512, 102] on link "Izzy6449" at bounding box center [519, 101] width 42 height 14
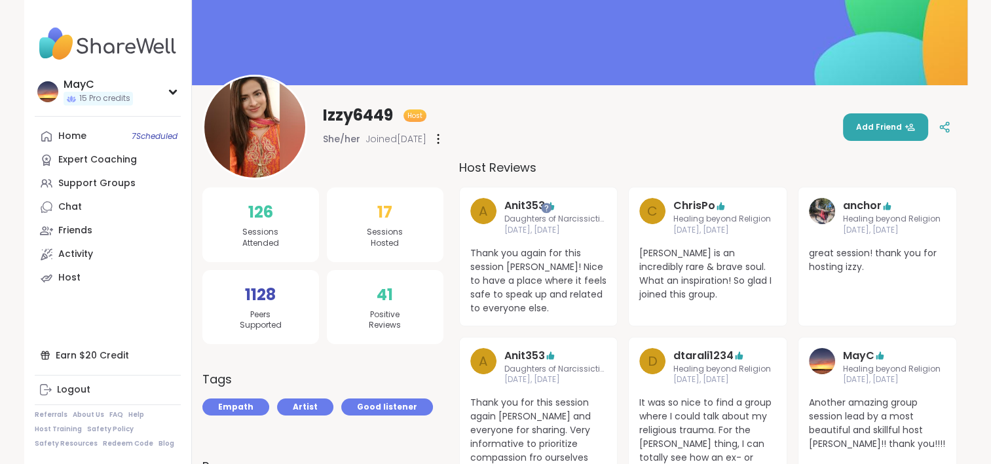
scroll to position [81, 0]
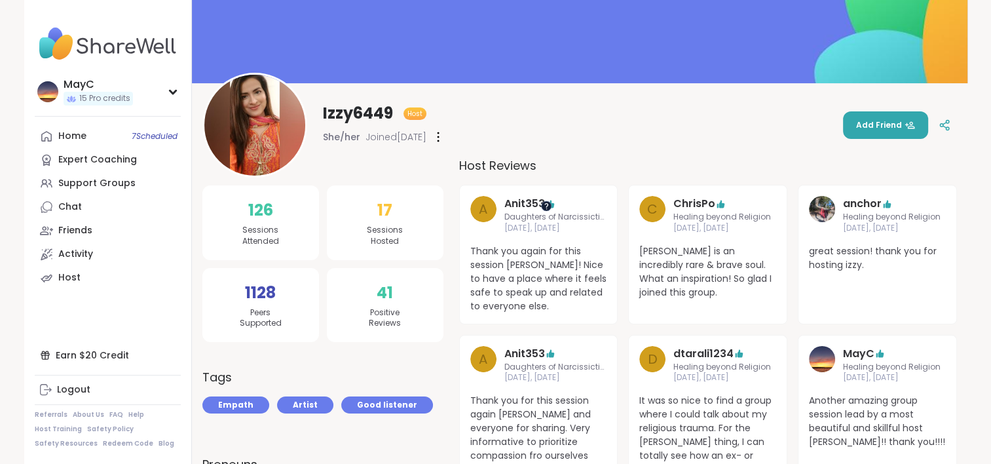
click at [547, 206] on div at bounding box center [545, 205] width 10 height 10
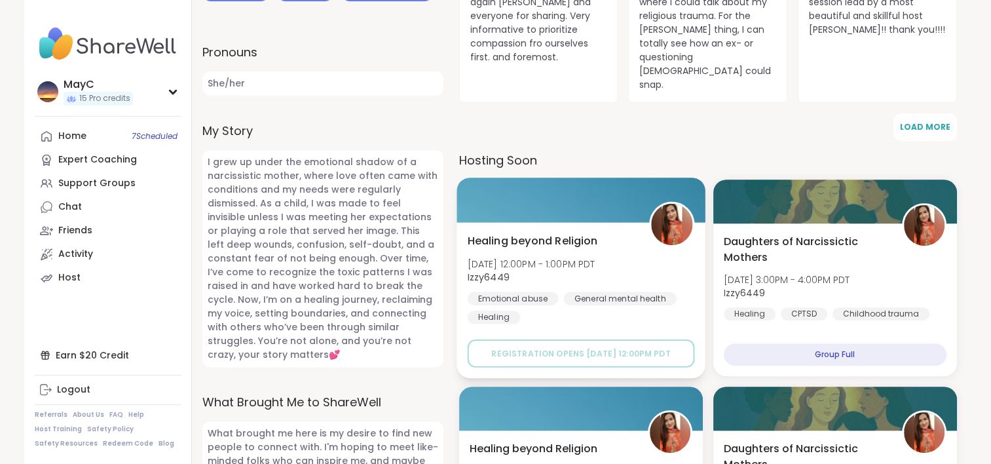
scroll to position [495, 0]
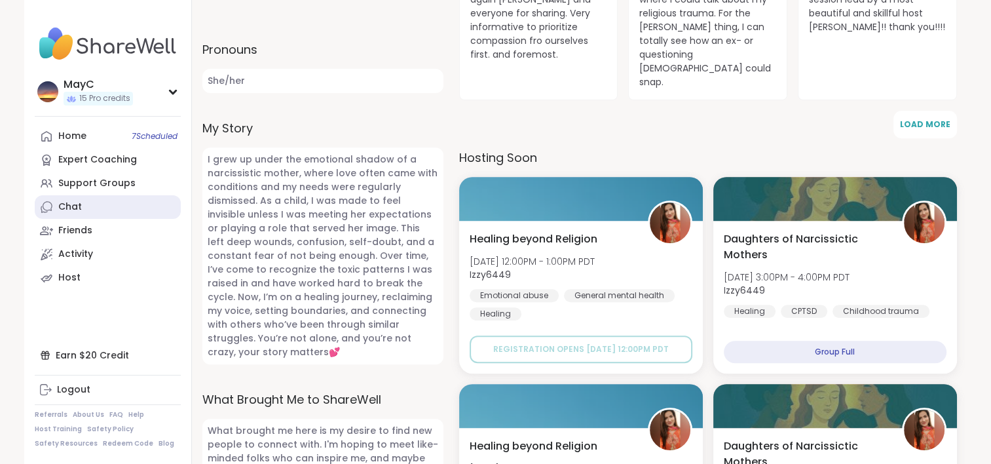
click at [76, 215] on link "Chat" at bounding box center [108, 207] width 146 height 24
